Goal: Task Accomplishment & Management: Use online tool/utility

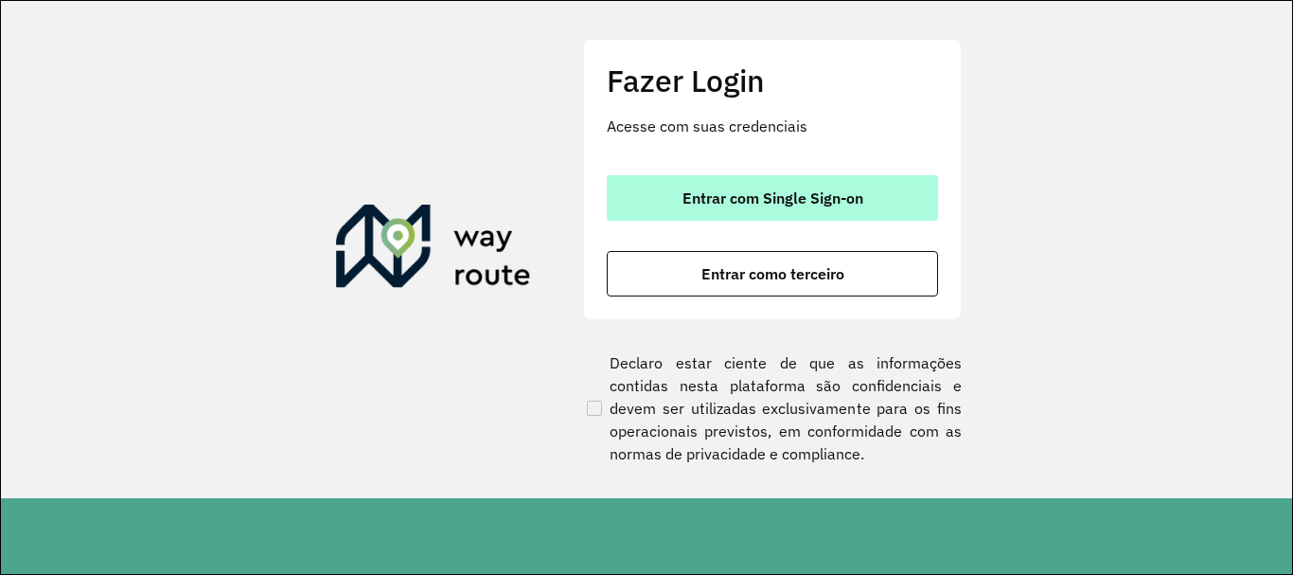
click at [733, 183] on button "Entrar com Single Sign-on" at bounding box center [772, 197] width 331 height 45
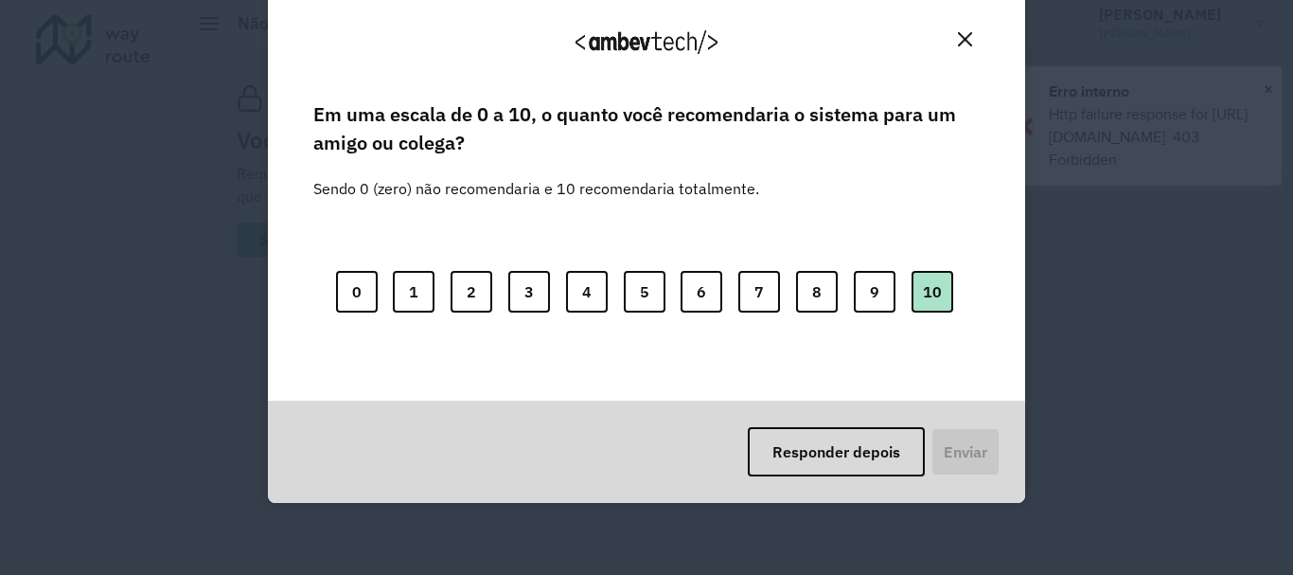
click at [933, 290] on button "10" at bounding box center [933, 292] width 42 height 42
click at [946, 450] on button "Enviar" at bounding box center [964, 451] width 70 height 49
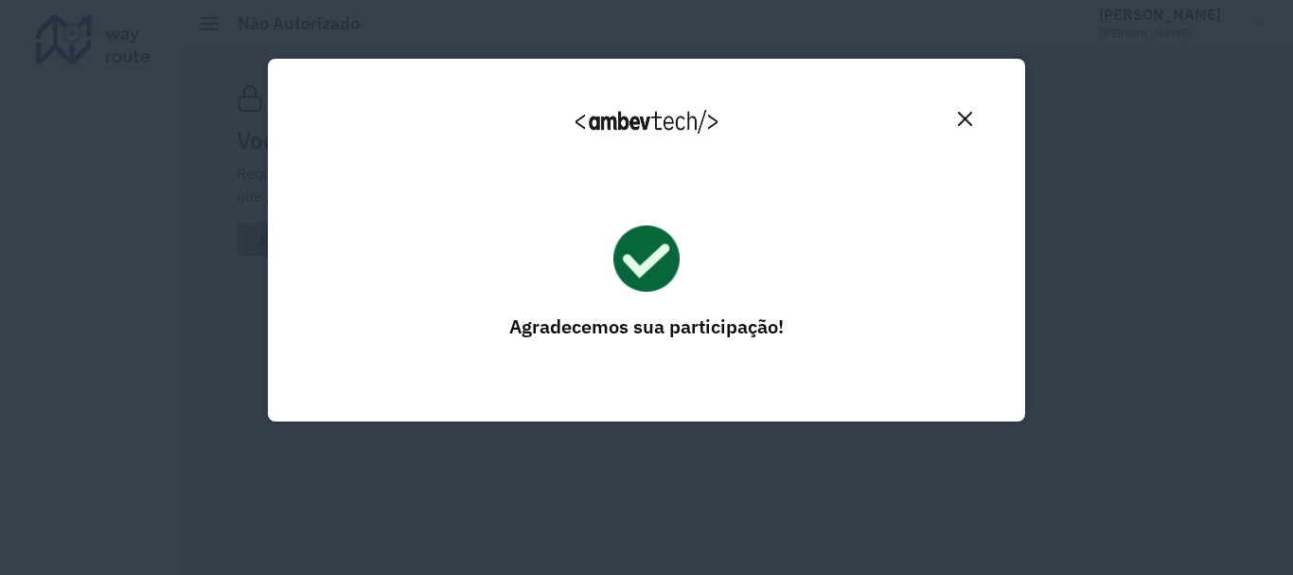
click at [966, 116] on img "Close" at bounding box center [965, 119] width 14 height 14
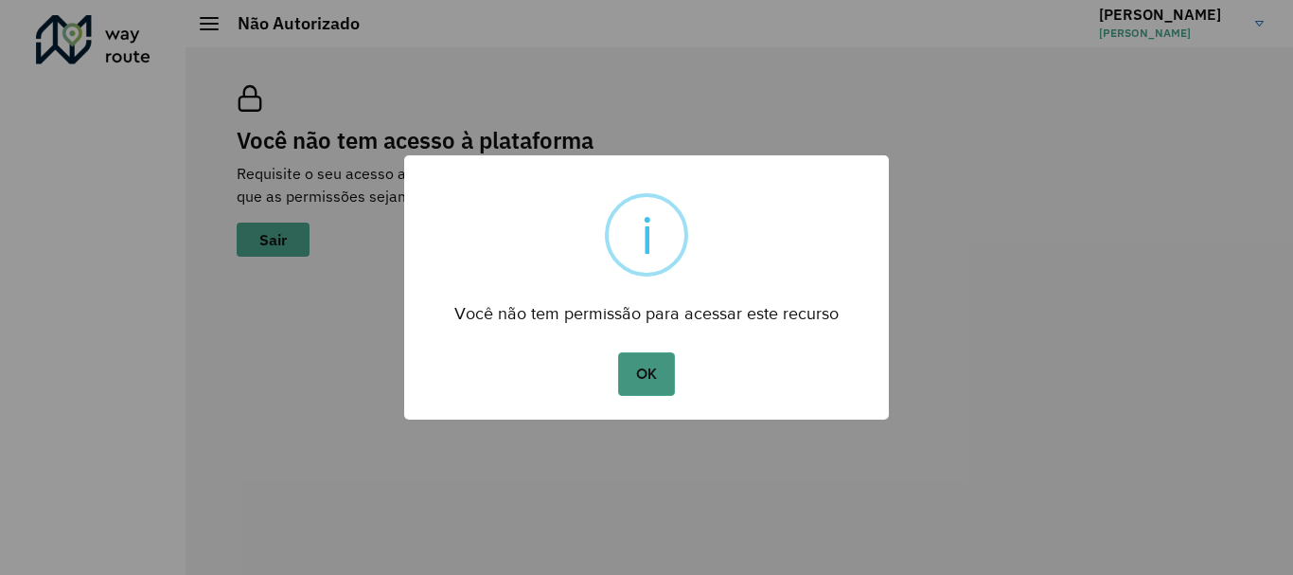
click at [665, 369] on button "OK" at bounding box center [646, 374] width 56 height 44
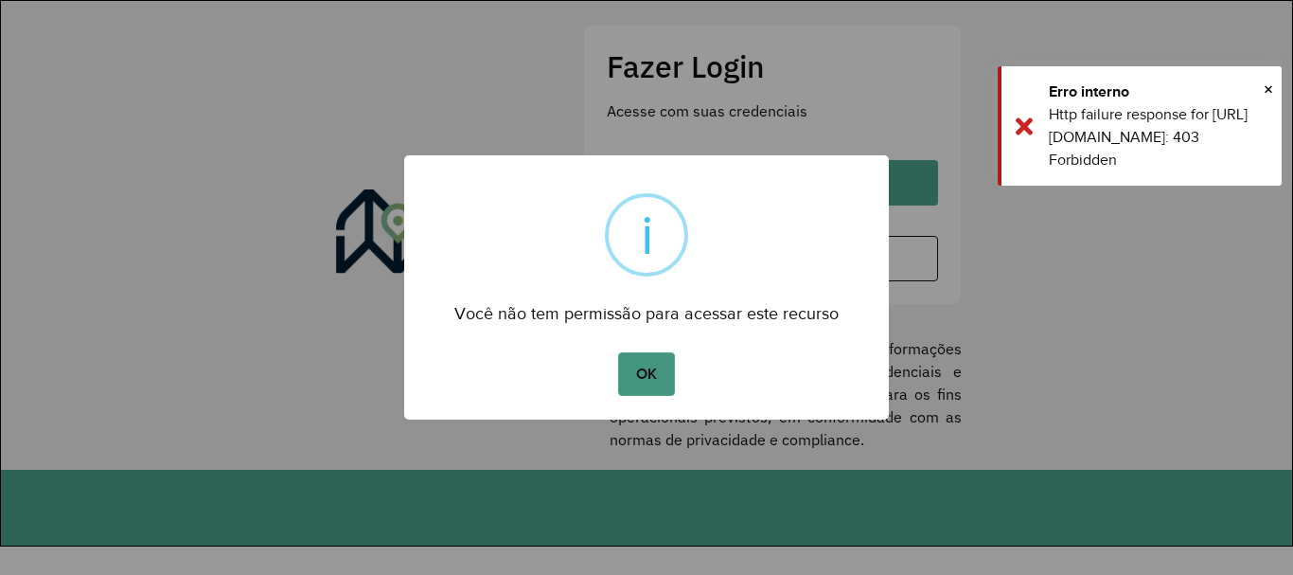
click at [645, 370] on button "OK" at bounding box center [646, 374] width 56 height 44
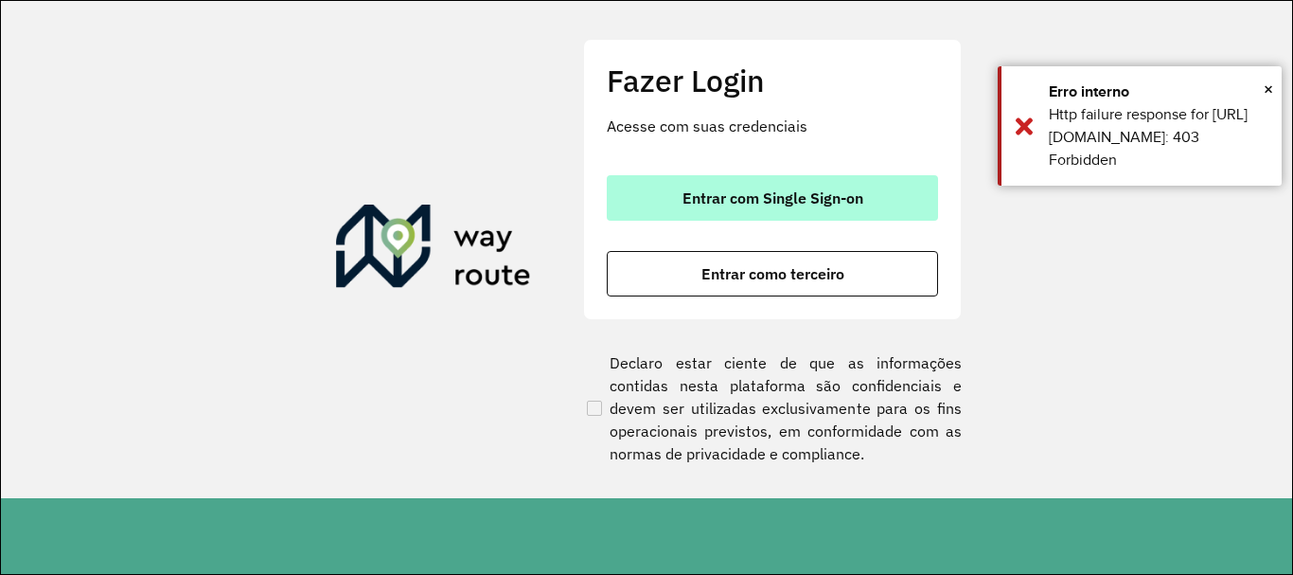
click at [680, 183] on button "Entrar com Single Sign-on" at bounding box center [772, 197] width 331 height 45
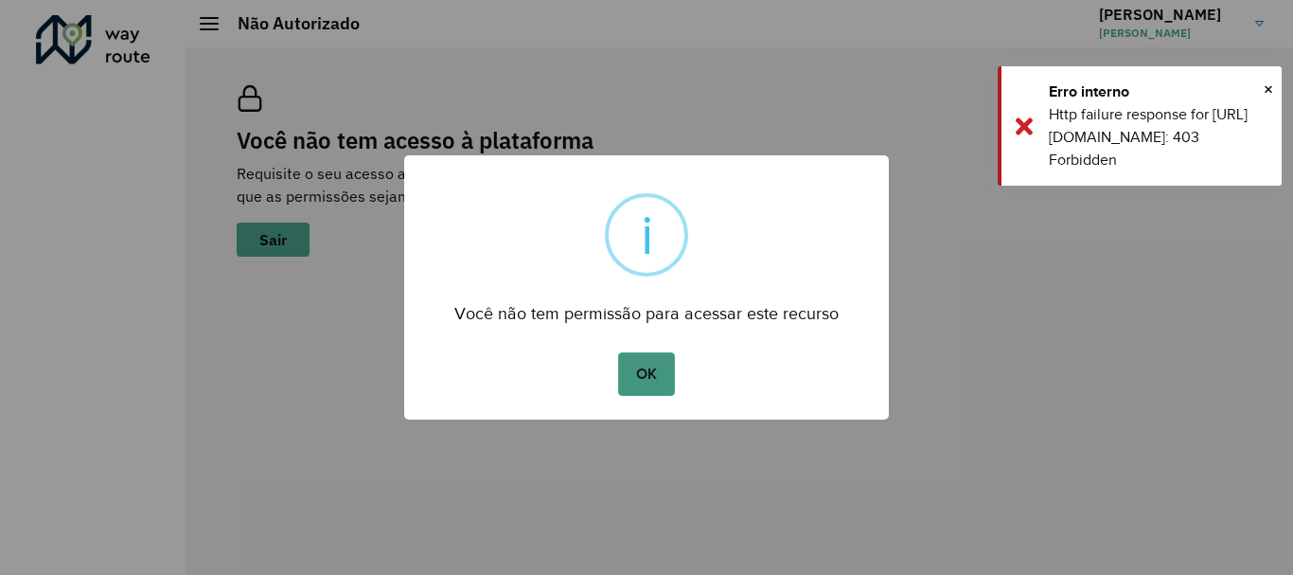
click at [640, 364] on button "OK" at bounding box center [646, 374] width 56 height 44
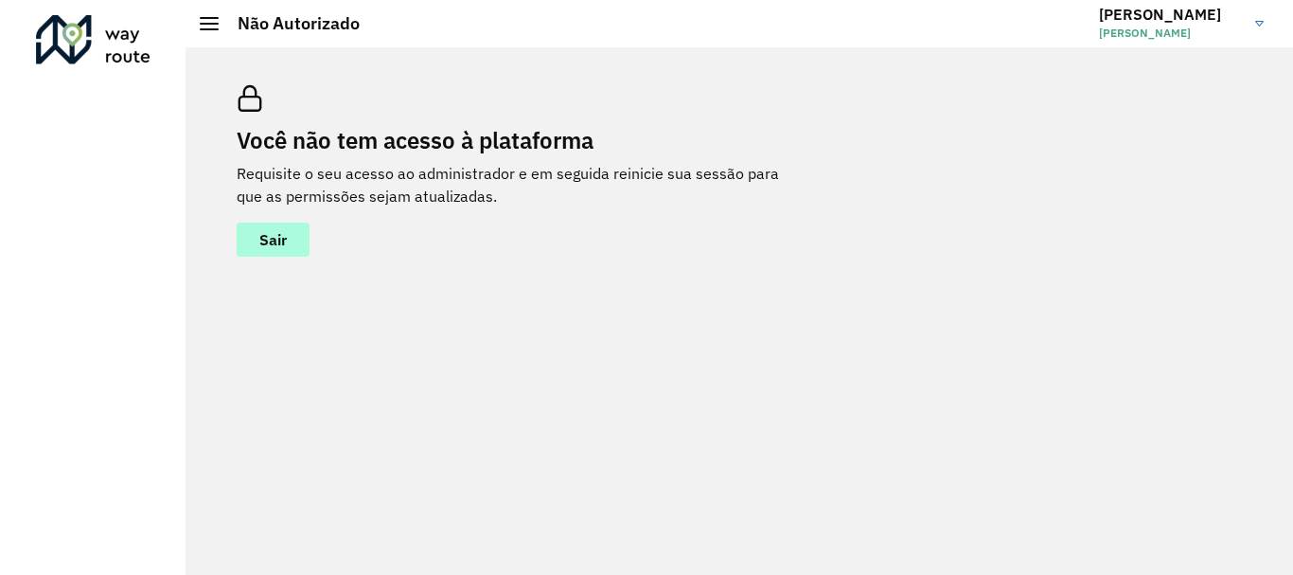
click at [285, 242] on span "Sair" at bounding box center [272, 239] width 27 height 15
